Goal: Transaction & Acquisition: Download file/media

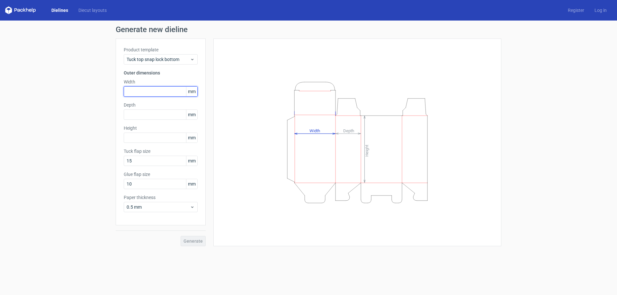
click at [159, 88] on input "text" at bounding box center [161, 91] width 74 height 10
click at [156, 90] on input "text" at bounding box center [161, 91] width 74 height 10
type input "285"
type input "120"
type input "1"
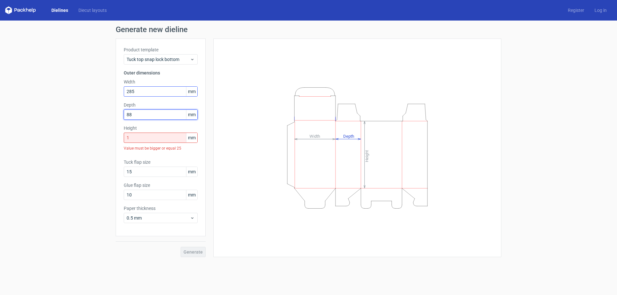
type input "88"
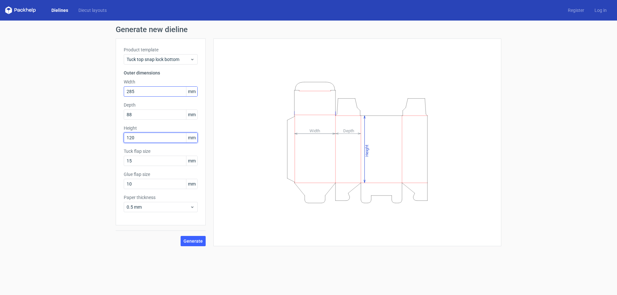
type input "120"
type input "88"
click at [161, 86] on div "Width 285 mm" at bounding box center [161, 88] width 74 height 18
click at [154, 92] on input "285" at bounding box center [161, 91] width 74 height 10
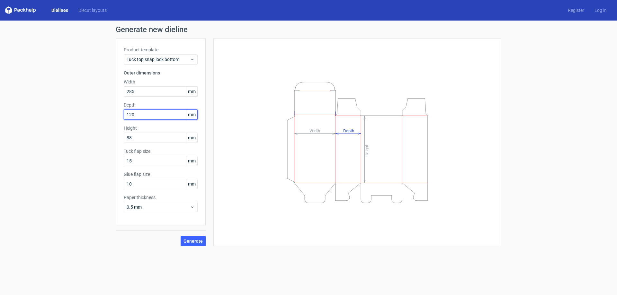
drag, startPoint x: 141, startPoint y: 114, endPoint x: 122, endPoint y: 115, distance: 19.3
click at [122, 115] on div "Product template Tuck top snap lock bottom Outer dimensions Width 285 mm Depth …" at bounding box center [161, 132] width 90 height 187
click at [191, 238] on button "Generate" at bounding box center [193, 241] width 25 height 10
drag, startPoint x: 143, startPoint y: 160, endPoint x: 120, endPoint y: 162, distance: 23.6
click at [121, 162] on div "Product template Tuck top snap lock bottom Outer dimensions Width 285 mm Depth …" at bounding box center [161, 132] width 90 height 187
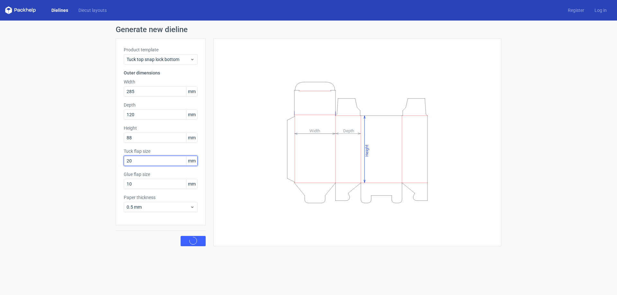
type input "20"
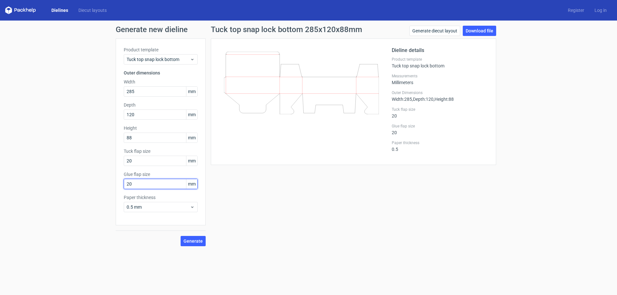
type input "20"
click at [188, 239] on span "Generate" at bounding box center [193, 241] width 19 height 5
click at [477, 29] on link "Download file" at bounding box center [479, 31] width 33 height 10
